Goal: Transaction & Acquisition: Obtain resource

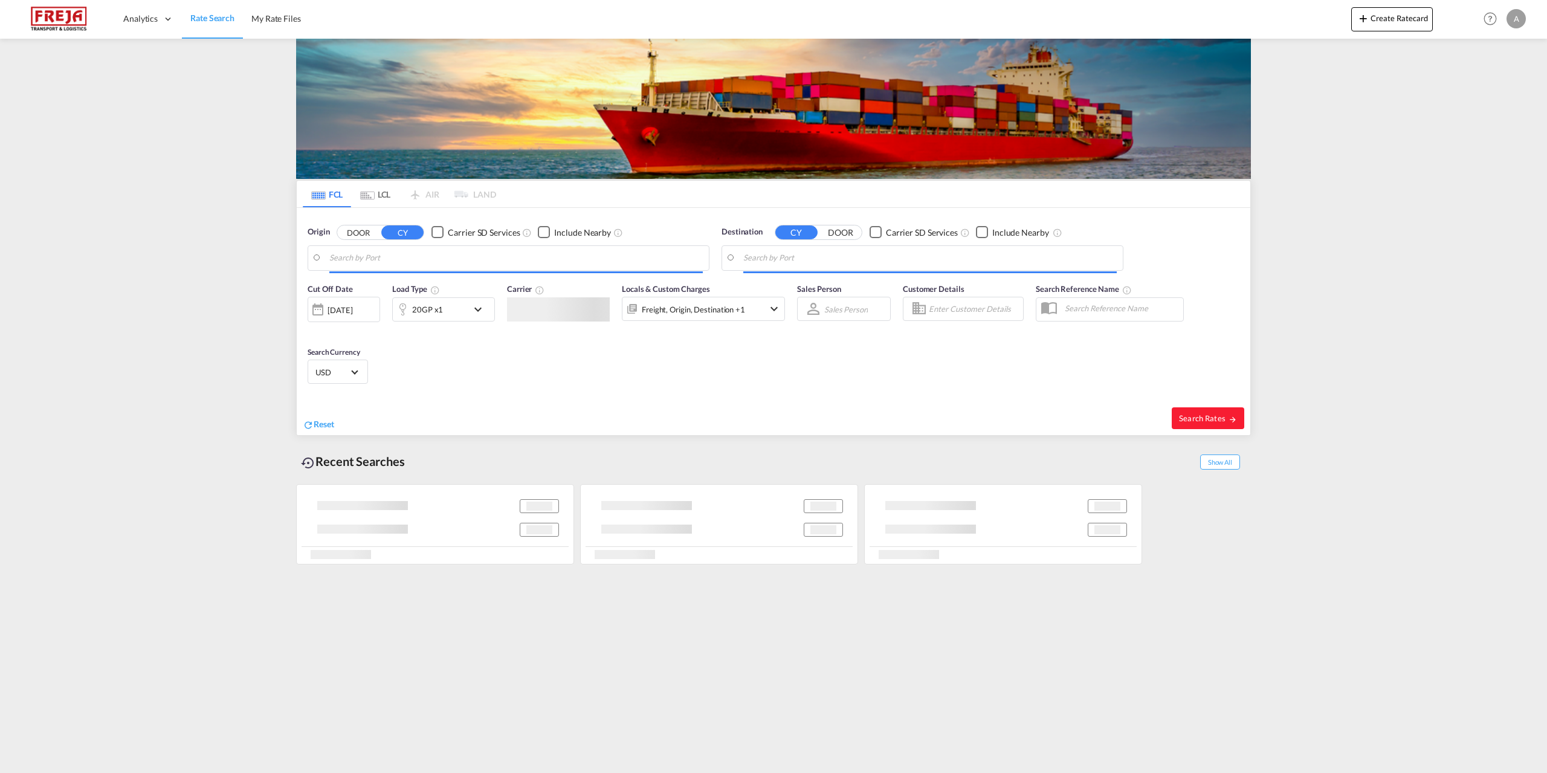
type input "[GEOGRAPHIC_DATA], DKFRC"
type input "[GEOGRAPHIC_DATA], [GEOGRAPHIC_DATA]"
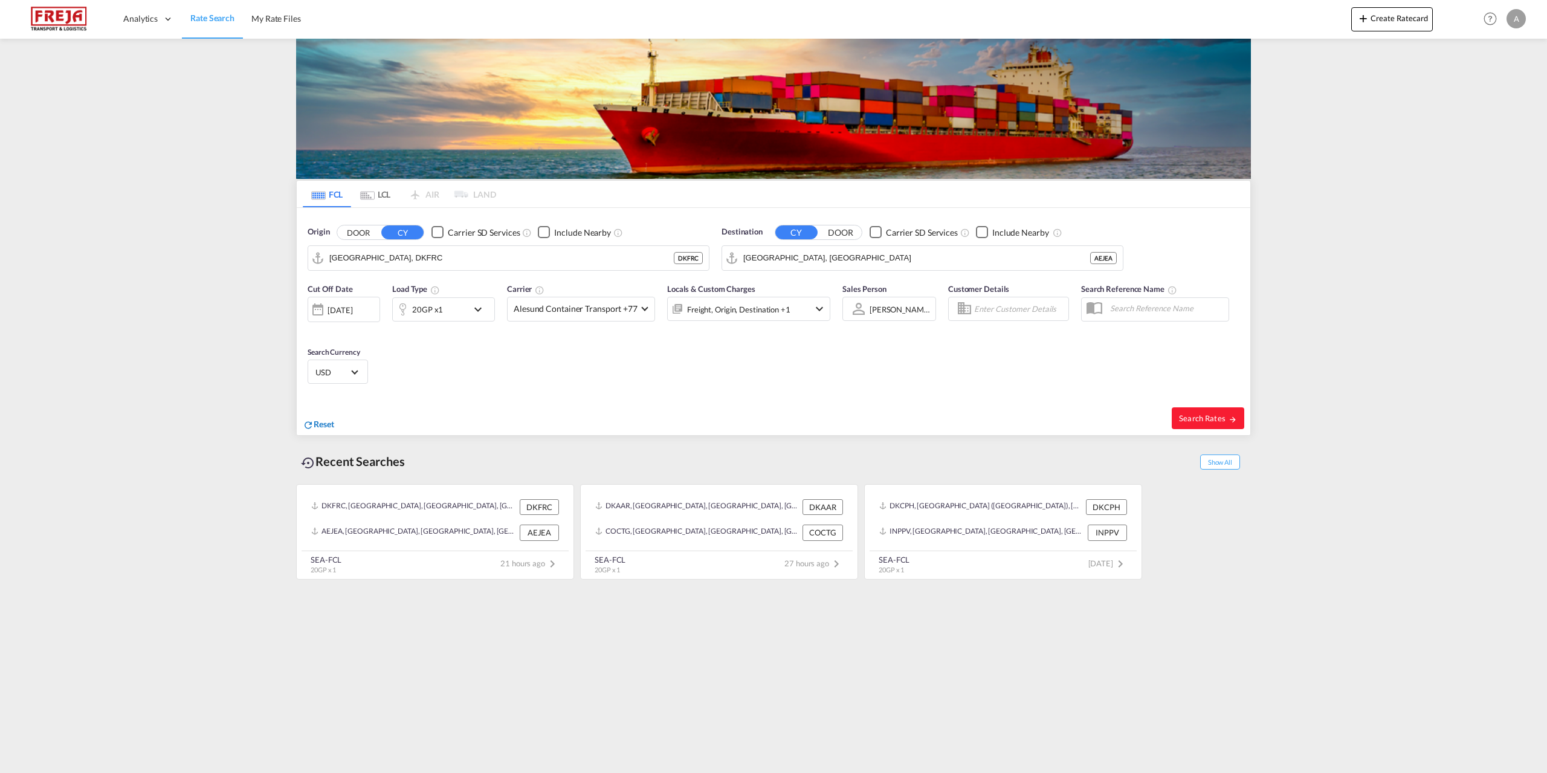
click at [315, 427] on span "Reset" at bounding box center [324, 424] width 21 height 10
click at [409, 266] on body "Analytics Reports Dashboard Rate Search My Rate Files Analytics" at bounding box center [773, 386] width 1547 height 773
click at [399, 283] on div "Fredericia [GEOGRAPHIC_DATA] DKFRC" at bounding box center [423, 291] width 230 height 36
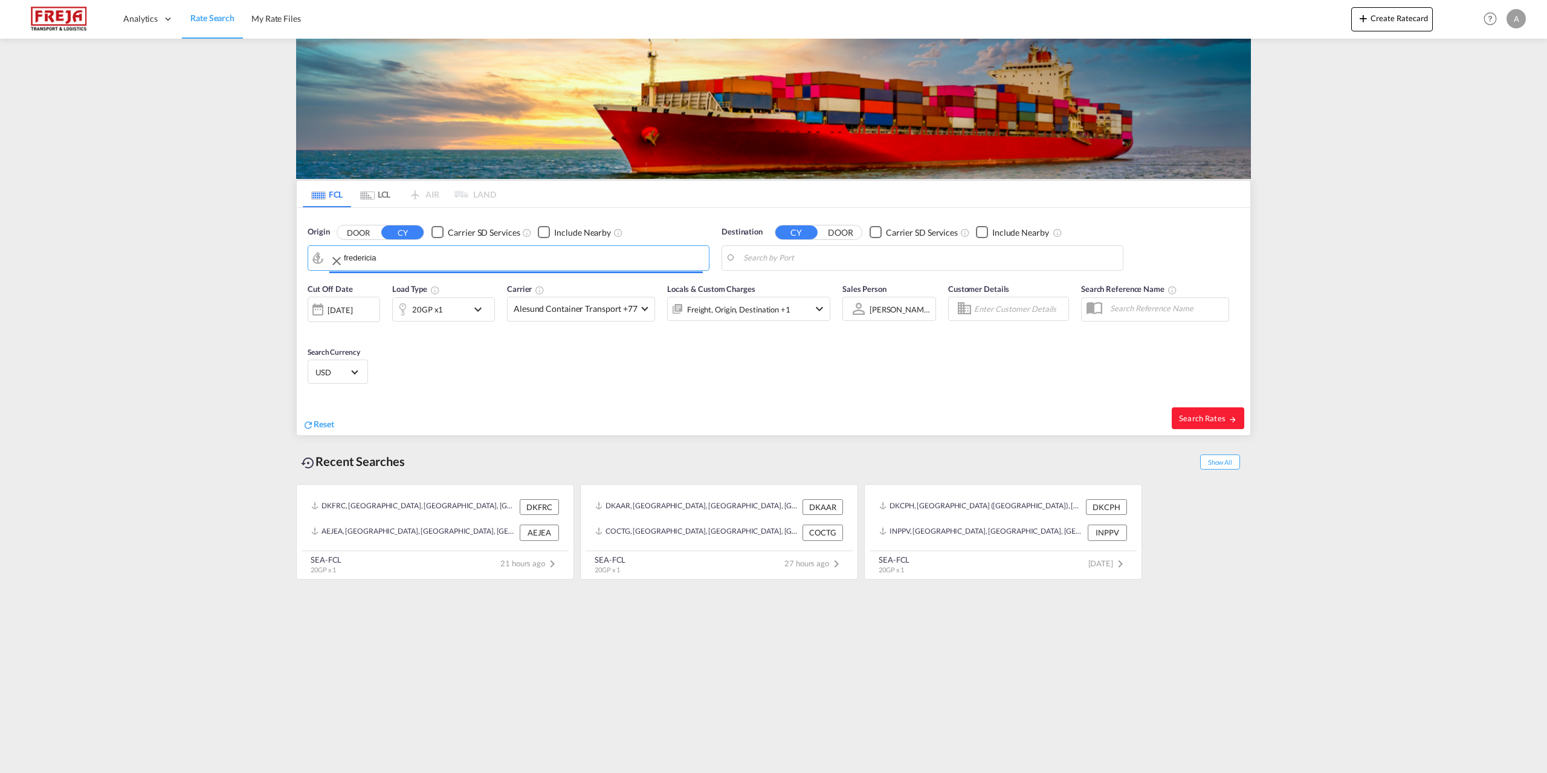
type input "[GEOGRAPHIC_DATA], DKFRC"
click at [830, 253] on body "Analytics Reports Dashboard Rate Search My Rate Files Analytics" at bounding box center [773, 386] width 1547 height 773
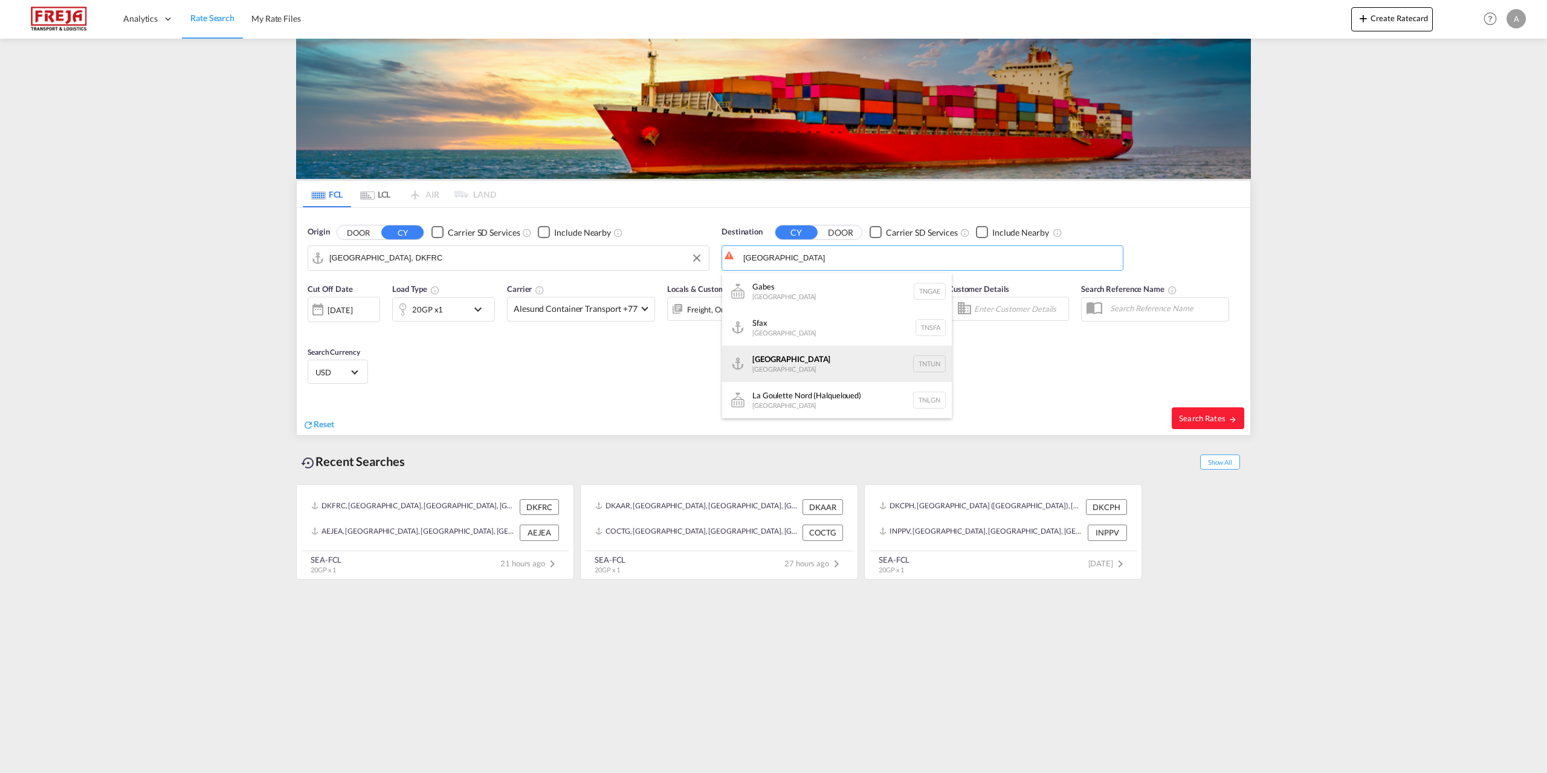
click at [791, 368] on div "[GEOGRAPHIC_DATA] [GEOGRAPHIC_DATA] TNTUN" at bounding box center [837, 364] width 230 height 36
type input "[GEOGRAPHIC_DATA], TNTUN"
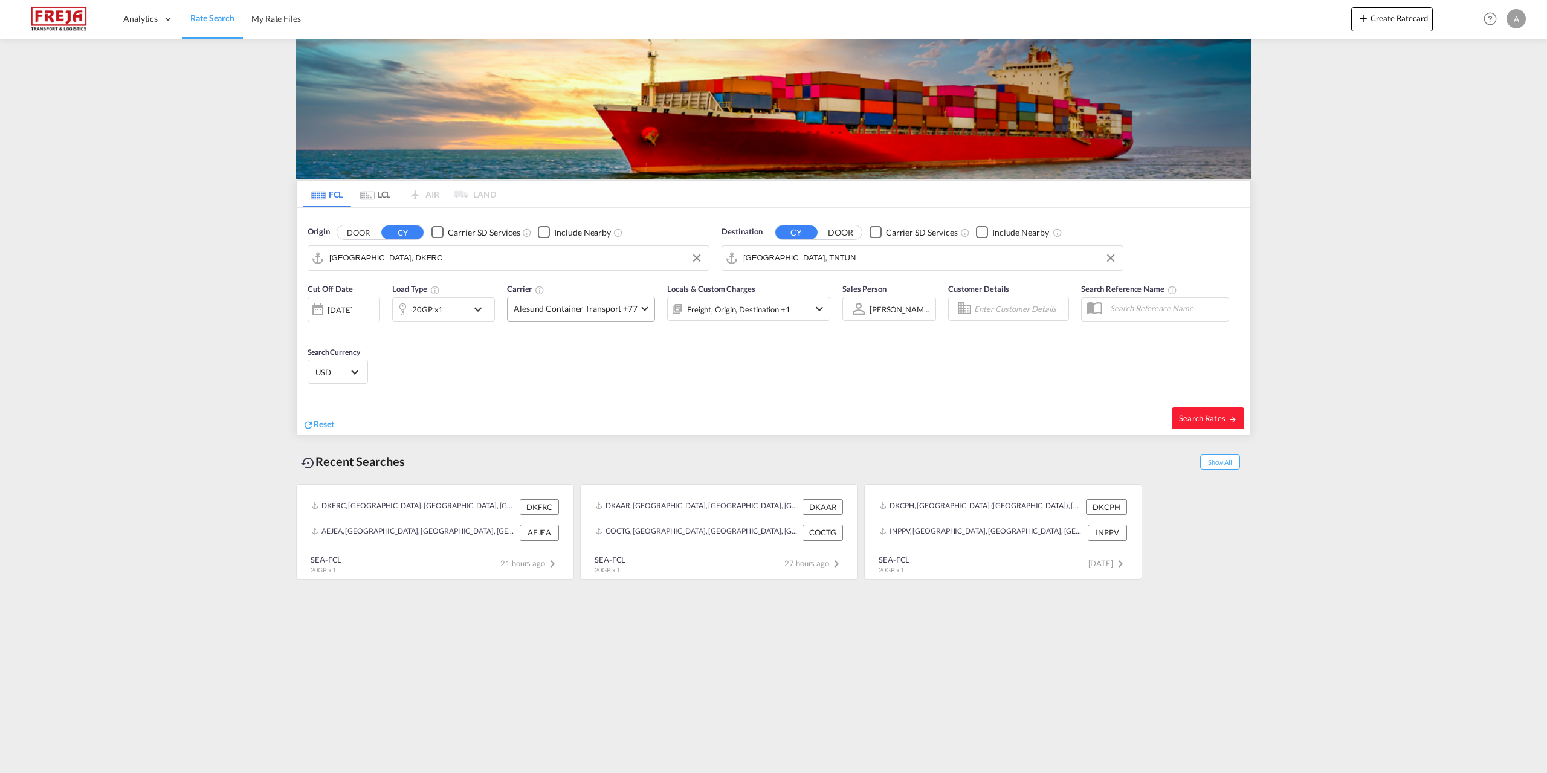
click at [640, 304] on md-select-value "Alesund Container Transport +77" at bounding box center [581, 309] width 147 height 24
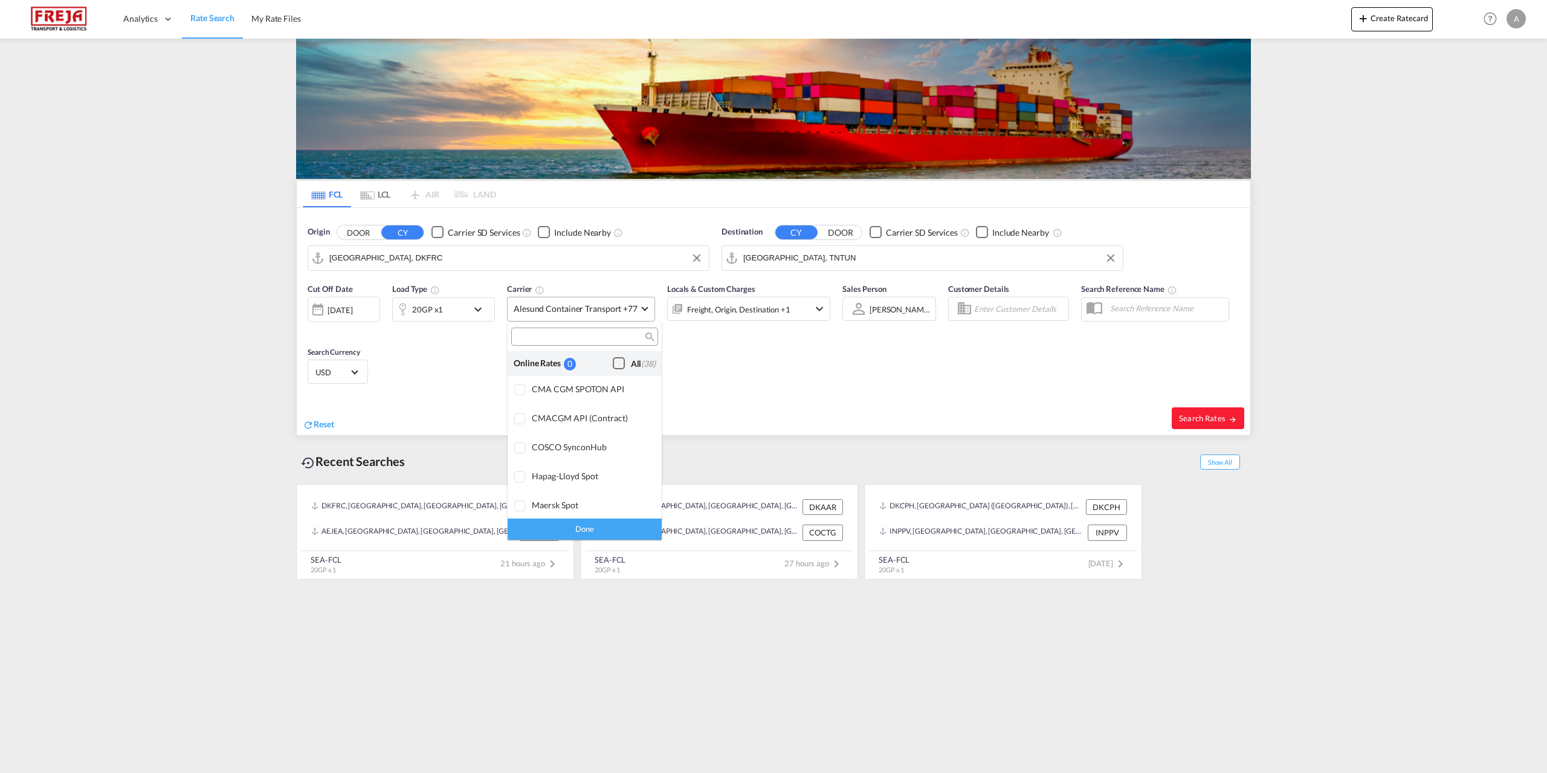
click at [613, 363] on div "Checkbox No Ink" at bounding box center [619, 363] width 12 height 12
drag, startPoint x: 599, startPoint y: 531, endPoint x: 625, endPoint y: 518, distance: 29.5
click at [599, 531] on div "Done" at bounding box center [585, 528] width 154 height 21
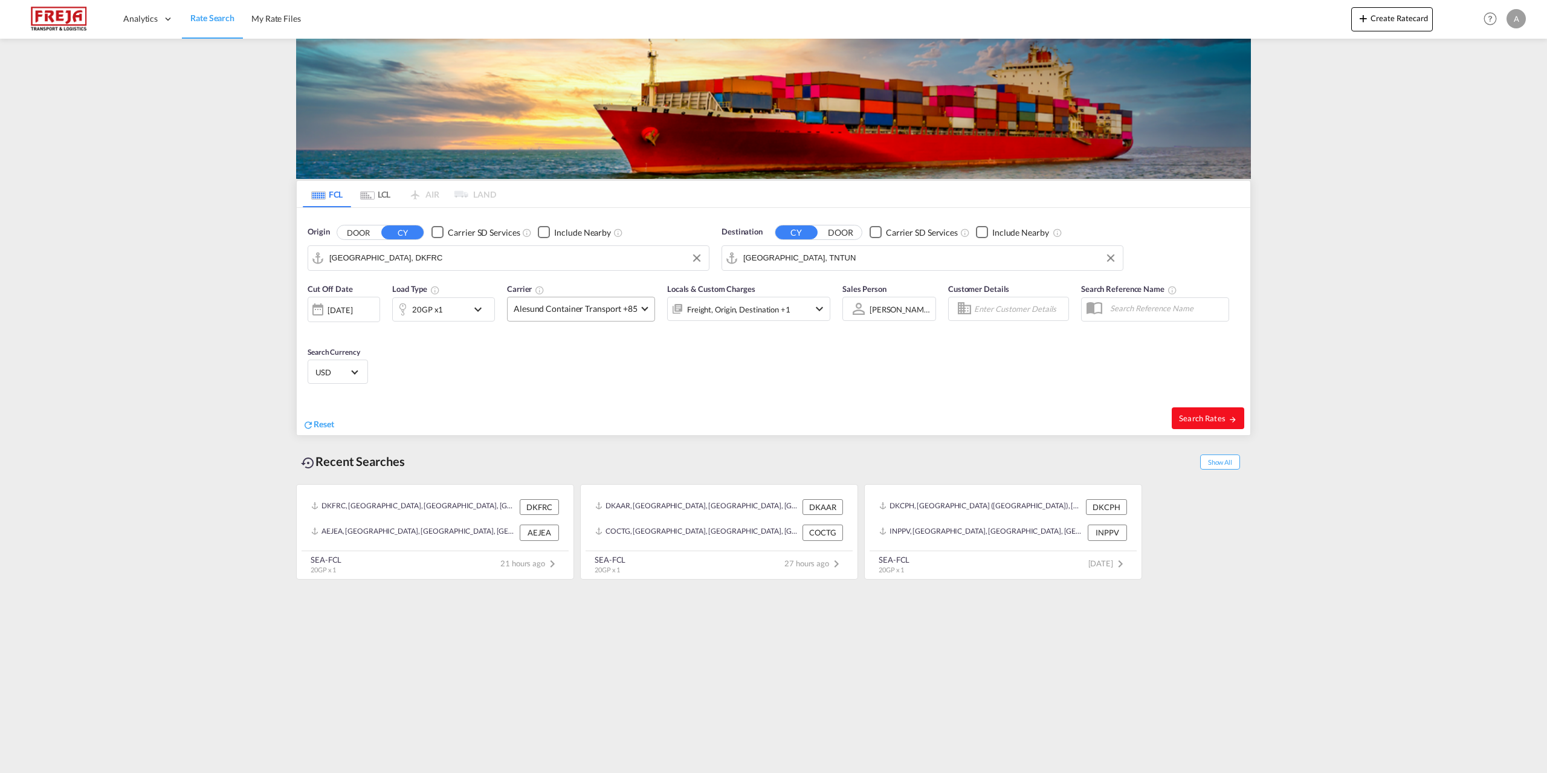
click at [1207, 413] on span "Search Rates" at bounding box center [1208, 418] width 58 height 10
type input "DKFRC to TNTUN / [DATE]"
